Goal: Task Accomplishment & Management: Complete application form

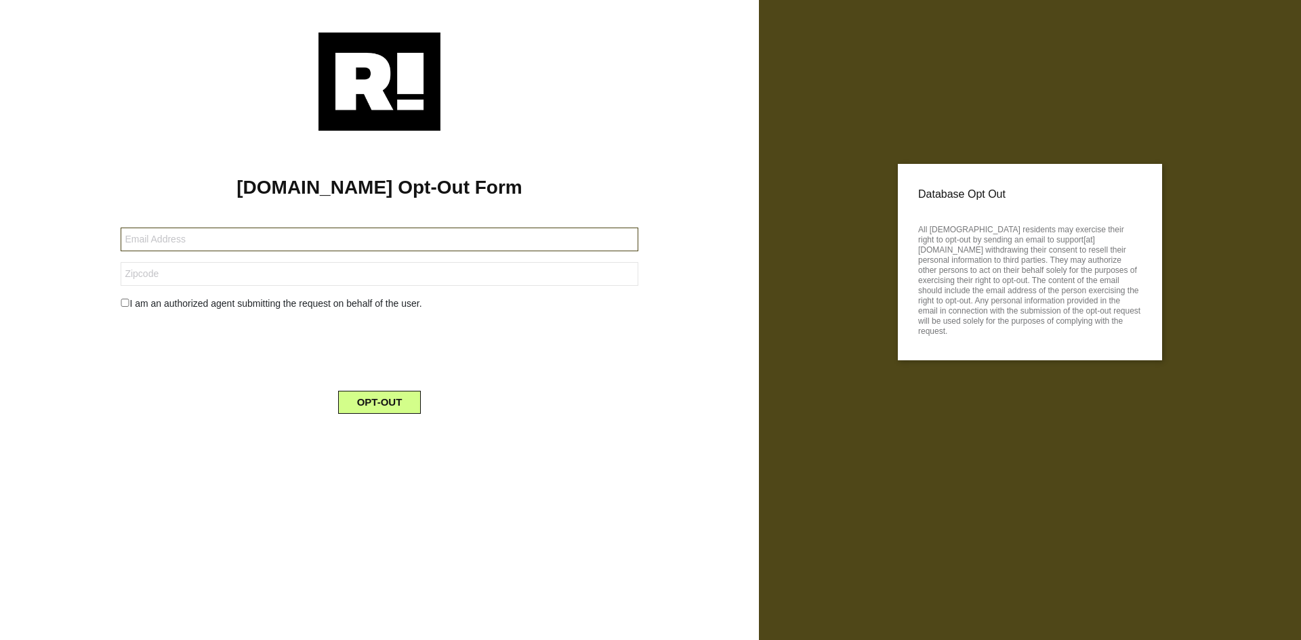
click at [282, 240] on input "text" at bounding box center [379, 240] width 517 height 24
paste input "[EMAIL_ADDRESS][DOMAIN_NAME]"
type input "[EMAIL_ADDRESS][DOMAIN_NAME]"
click at [182, 277] on input "text" at bounding box center [379, 274] width 517 height 24
paste input "22204"
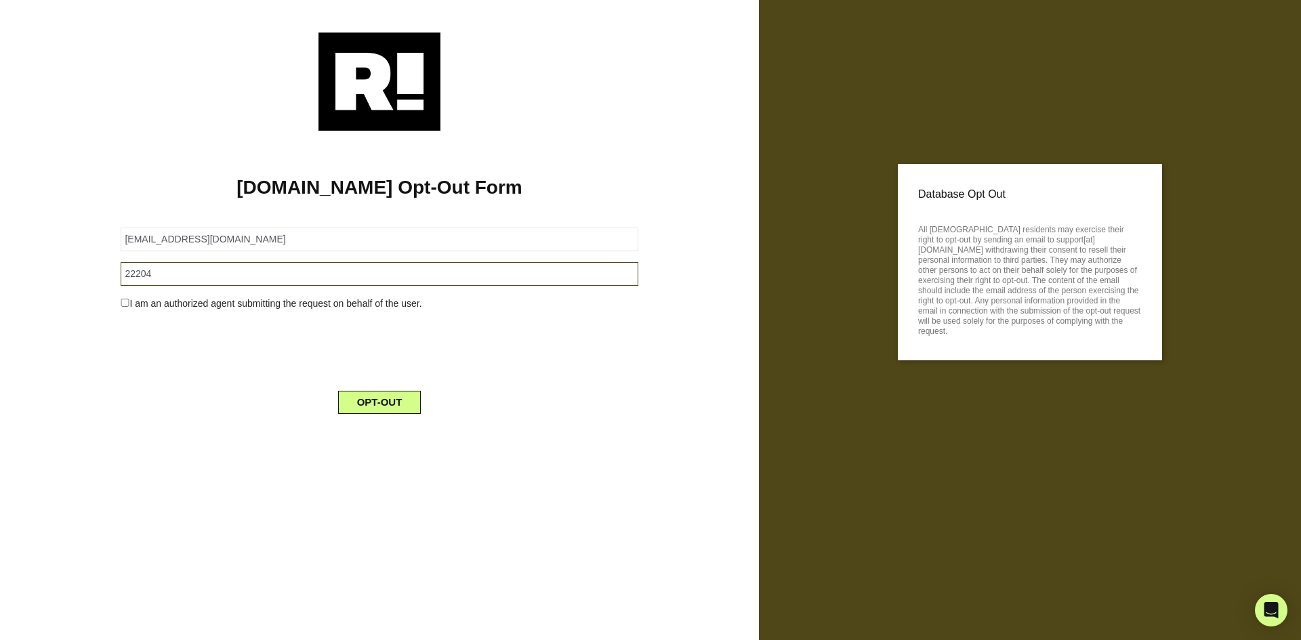
type input "22204"
click at [124, 300] on input "checkbox" at bounding box center [125, 303] width 9 height 8
click at [122, 304] on input "checkbox" at bounding box center [125, 303] width 9 height 8
checkbox input "false"
click at [360, 404] on button "OPT-OUT" at bounding box center [379, 402] width 83 height 23
